Goal: Information Seeking & Learning: Learn about a topic

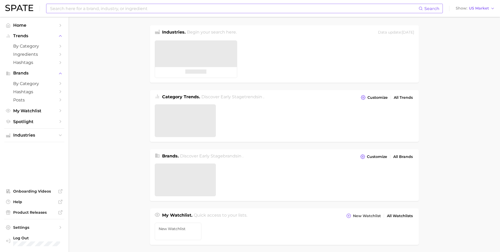
click at [100, 10] on input at bounding box center [234, 8] width 369 height 9
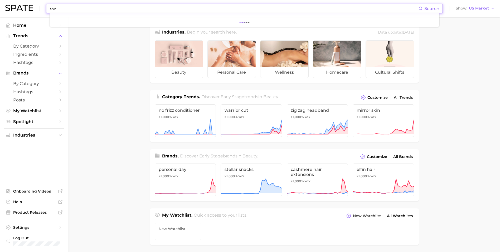
type input "s"
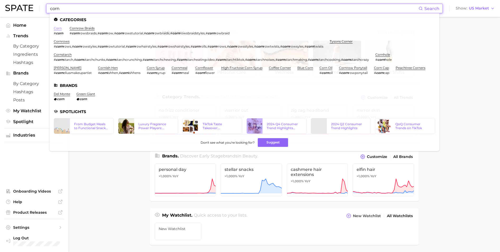
type input "corn"
click at [56, 28] on link "corn" at bounding box center [58, 28] width 8 height 4
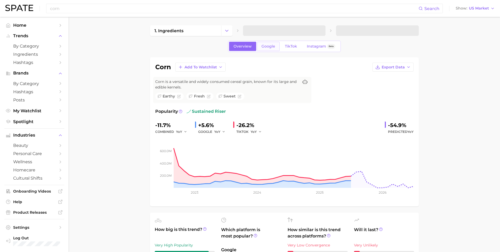
click at [263, 47] on span "Google" at bounding box center [269, 46] width 14 height 4
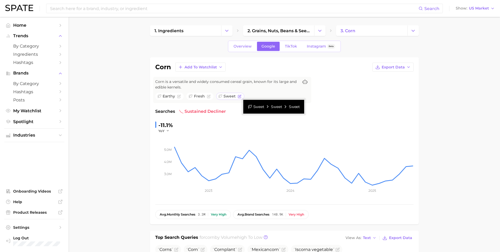
click at [222, 95] on span "sweet" at bounding box center [227, 96] width 18 height 6
click at [292, 45] on span "TikTok" at bounding box center [291, 46] width 12 height 4
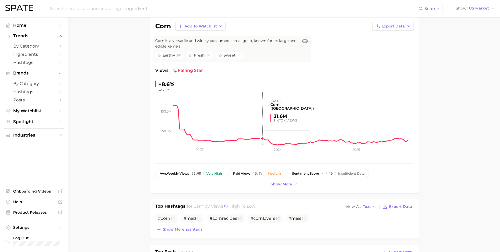
scroll to position [105, 0]
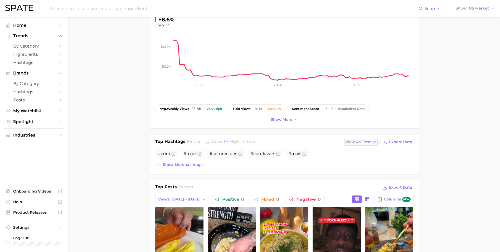
click at [372, 143] on button "View As Text" at bounding box center [361, 141] width 34 height 7
click at [373, 159] on button "Table" at bounding box center [373, 159] width 58 height 9
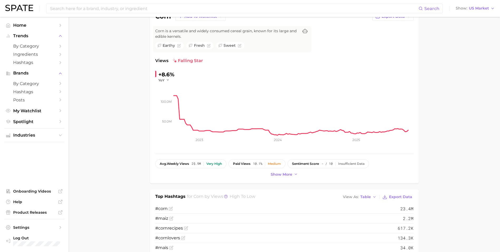
scroll to position [0, 0]
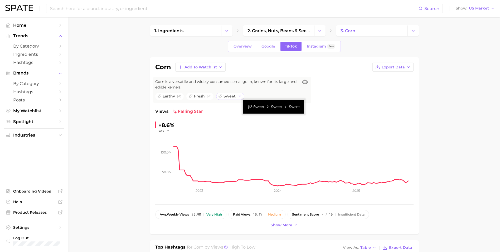
click at [233, 97] on span "sweet" at bounding box center [230, 96] width 12 height 6
click at [239, 96] on icon "Flag as miscategorized or irrelevant" at bounding box center [240, 96] width 4 height 4
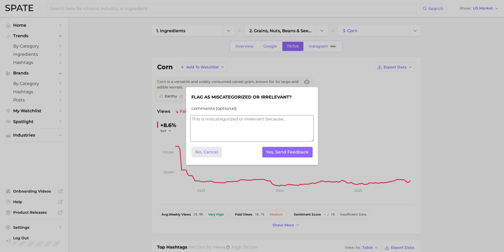
click at [216, 151] on button "No, Cancel" at bounding box center [206, 152] width 31 height 11
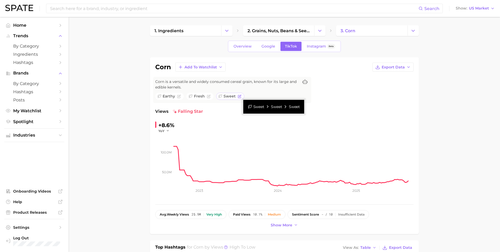
click at [222, 94] on icon at bounding box center [220, 96] width 5 height 5
drag, startPoint x: 222, startPoint y: 94, endPoint x: 247, endPoint y: 46, distance: 54.4
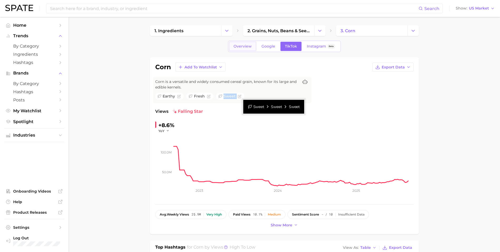
click at [247, 46] on span "Overview" at bounding box center [243, 46] width 18 height 4
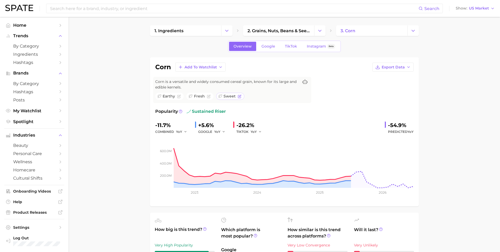
click at [225, 95] on span "sweet" at bounding box center [230, 96] width 12 height 6
click at [264, 50] on link "Google" at bounding box center [268, 46] width 23 height 9
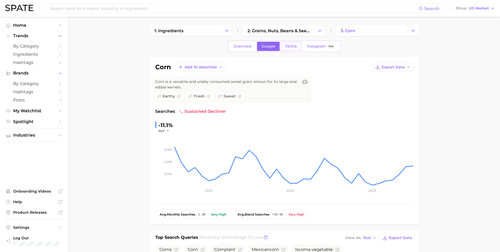
click at [286, 49] on link "TikTok" at bounding box center [290, 46] width 21 height 9
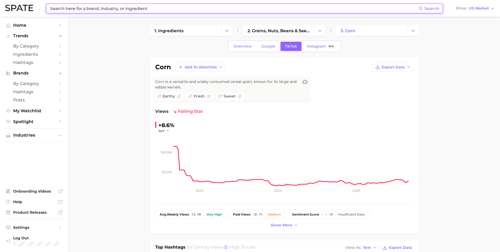
click at [121, 5] on input at bounding box center [234, 8] width 369 height 9
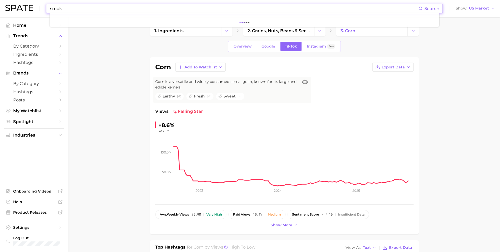
type input "smoky"
click at [94, 10] on input at bounding box center [234, 8] width 369 height 9
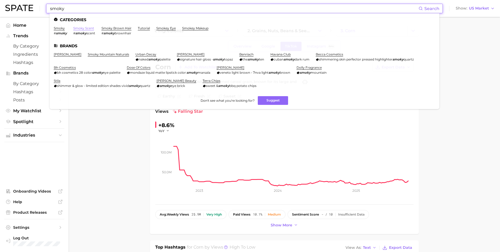
type input "smoky"
click at [80, 26] on link "smoky scent" at bounding box center [83, 28] width 21 height 4
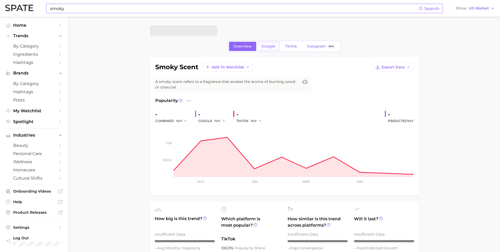
click at [268, 49] on link "Google" at bounding box center [268, 46] width 23 height 9
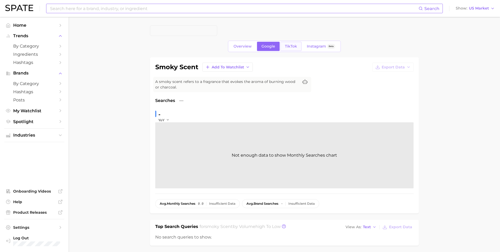
click at [286, 47] on span "TikTok" at bounding box center [291, 46] width 12 height 4
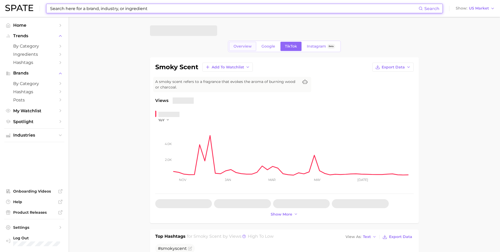
click at [236, 45] on span "Overview" at bounding box center [243, 46] width 18 height 4
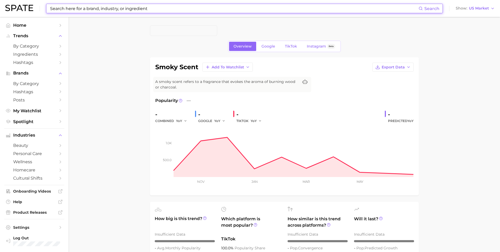
drag, startPoint x: 152, startPoint y: 7, endPoint x: 60, endPoint y: 8, distance: 91.7
click at [60, 8] on input at bounding box center [234, 8] width 369 height 9
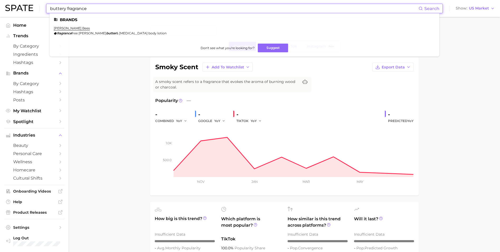
drag, startPoint x: 103, startPoint y: 7, endPoint x: 66, endPoint y: 15, distance: 37.6
click at [66, 13] on div "buttery fragrance Search Brands burt's bees fragrance free shea butter & vitami…" at bounding box center [244, 8] width 397 height 9
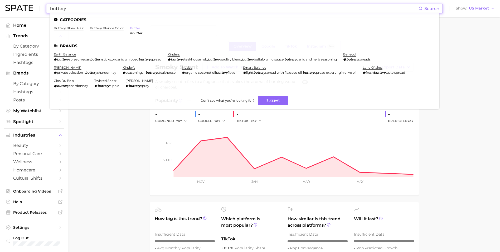
type input "buttery"
click at [130, 29] on link "butter" at bounding box center [135, 28] width 10 height 4
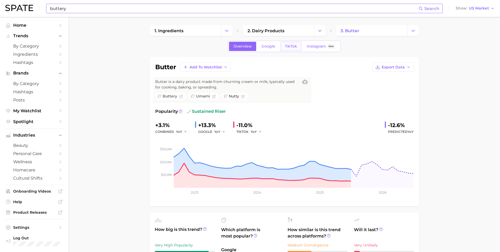
click at [290, 46] on span "TikTok" at bounding box center [291, 46] width 12 height 4
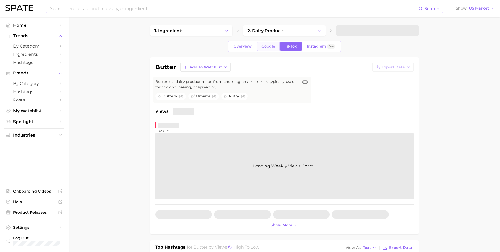
click at [264, 46] on span "Google" at bounding box center [269, 46] width 14 height 4
